Goal: Use online tool/utility: Utilize a website feature to perform a specific function

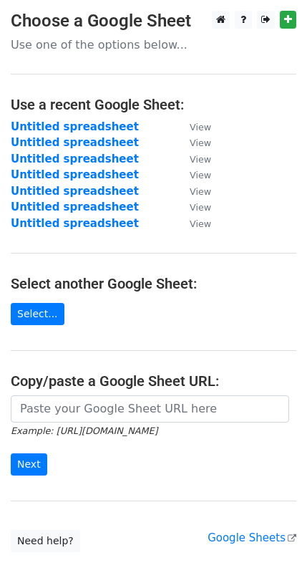
click at [67, 425] on small "Example: https://docs.google.com/spreadsheets/d/abc/edit" at bounding box center [84, 430] width 147 height 11
click at [41, 385] on main "Choose a Google Sheet Use one of the options below... Use a recent Google Sheet…" at bounding box center [153, 281] width 307 height 541
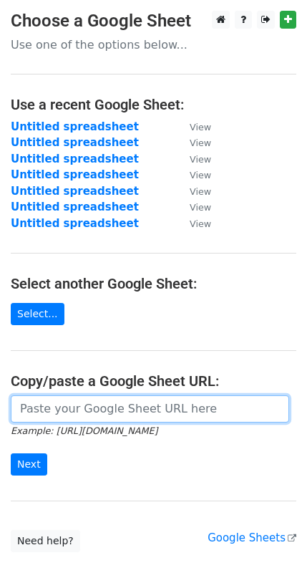
click at [44, 395] on input "url" at bounding box center [150, 408] width 279 height 27
paste input "https://docs.google.com/spreadsheets/d/1QW2yV_TmCFeYc-oMuFCJiB4ncNSo2ONCxgVR-jN…"
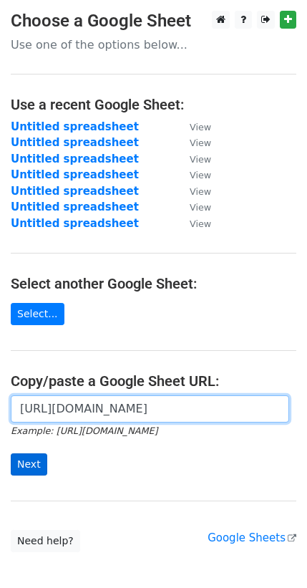
type input "https://docs.google.com/spreadsheets/d/1QW2yV_TmCFeYc-oMuFCJiB4ncNSo2ONCxgVR-jN…"
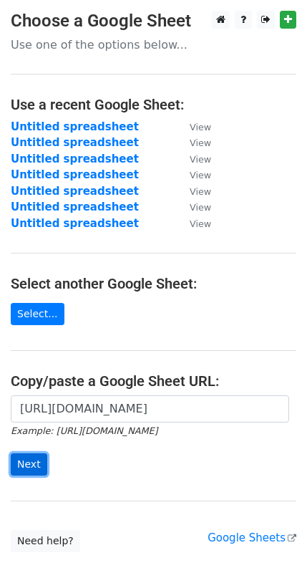
scroll to position [0, 0]
click at [27, 453] on input "Next" at bounding box center [29, 464] width 37 height 22
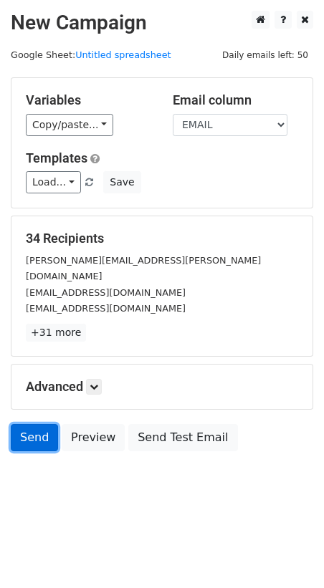
click at [27, 424] on link "Send" at bounding box center [34, 437] width 47 height 27
click at [28, 424] on link "Send" at bounding box center [34, 437] width 47 height 27
